Goal: Find specific page/section: Find specific page/section

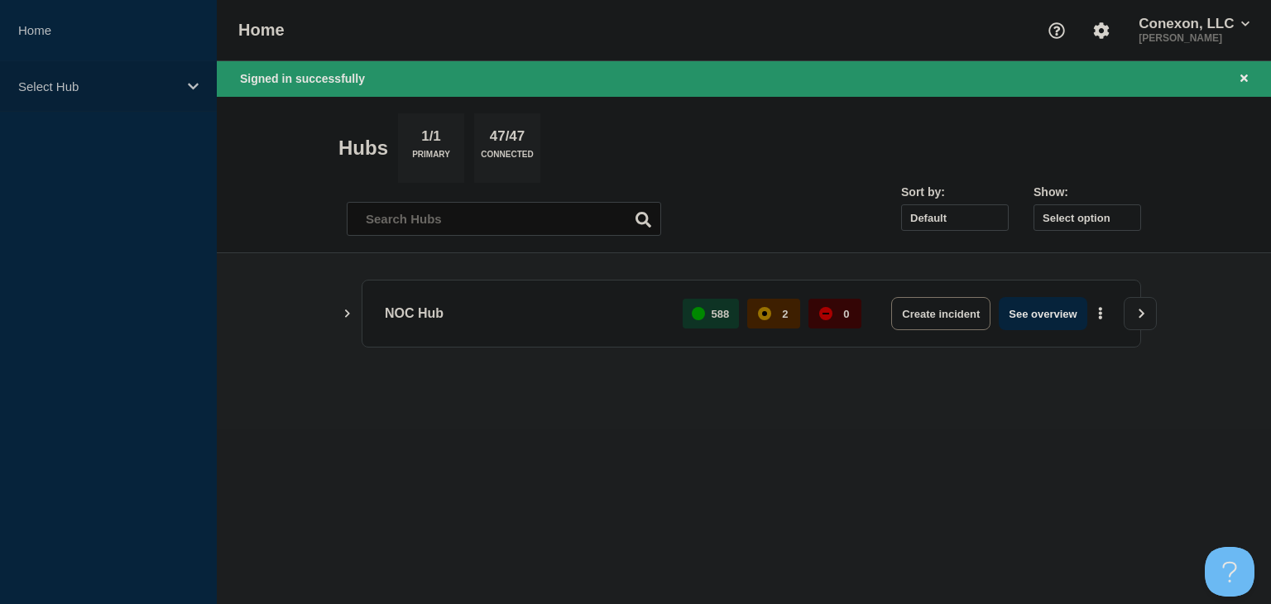
click at [132, 84] on p "Select Hub" at bounding box center [97, 86] width 159 height 14
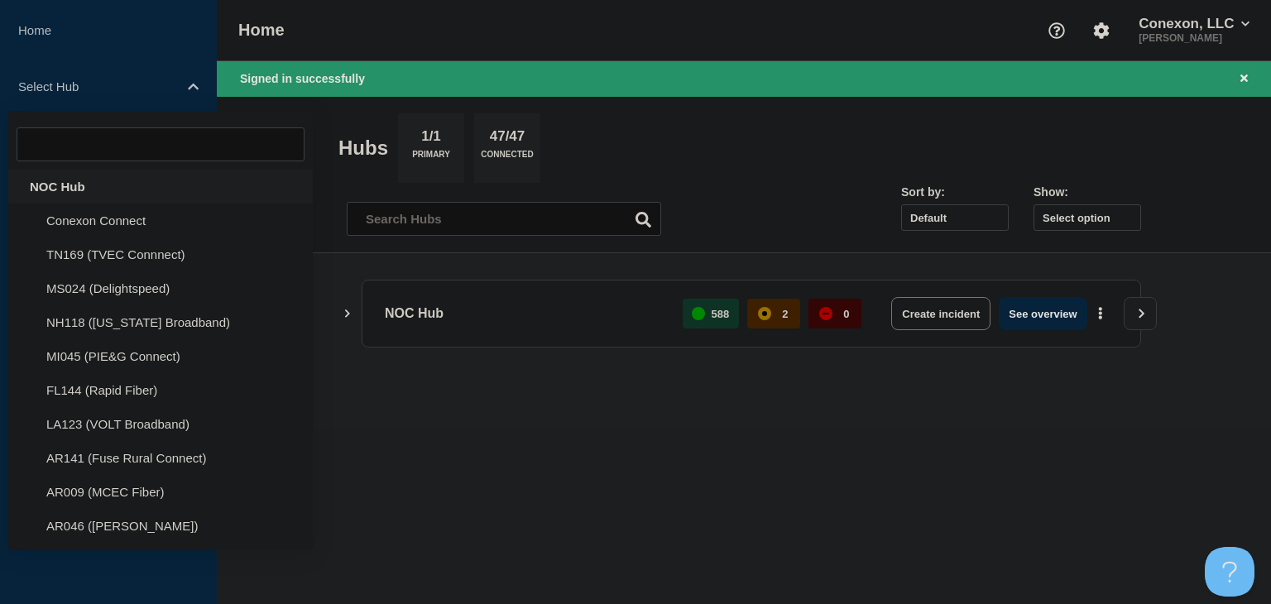
click at [81, 187] on div "NOC Hub" at bounding box center [160, 187] width 305 height 34
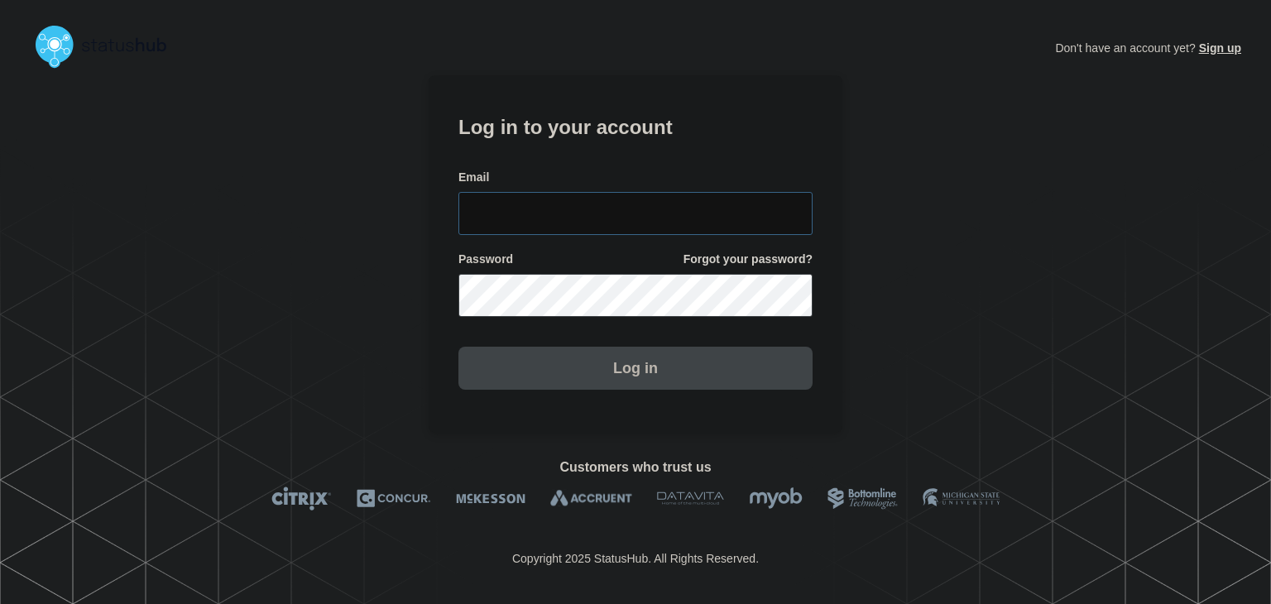
type input "[PERSON_NAME][EMAIL_ADDRESS][PERSON_NAME][DOMAIN_NAME]"
click at [626, 375] on button "Log in" at bounding box center [636, 368] width 354 height 43
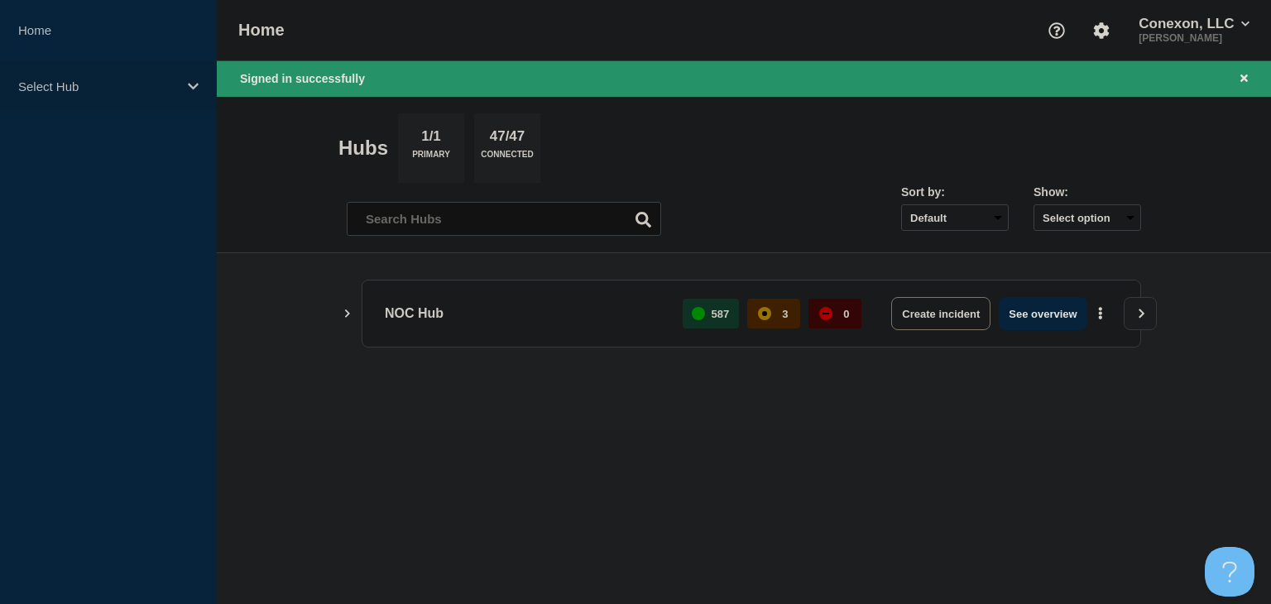
click at [192, 73] on div "Select Hub" at bounding box center [108, 86] width 217 height 50
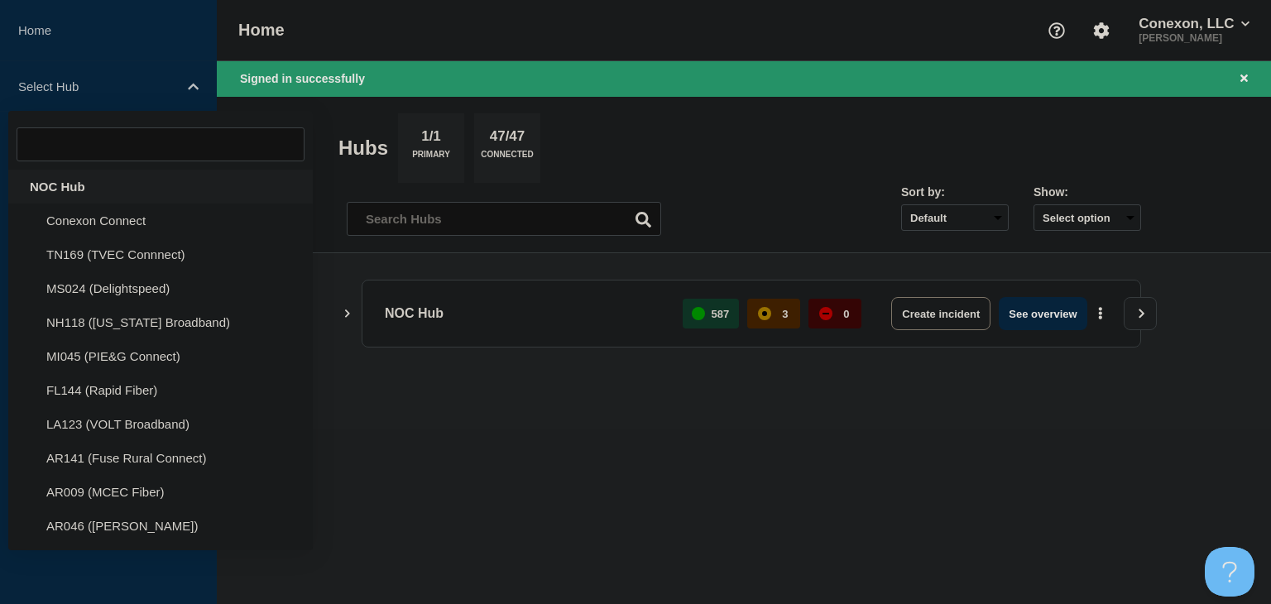
click at [113, 184] on div "NOC Hub" at bounding box center [160, 187] width 305 height 34
